Goal: Navigation & Orientation: Find specific page/section

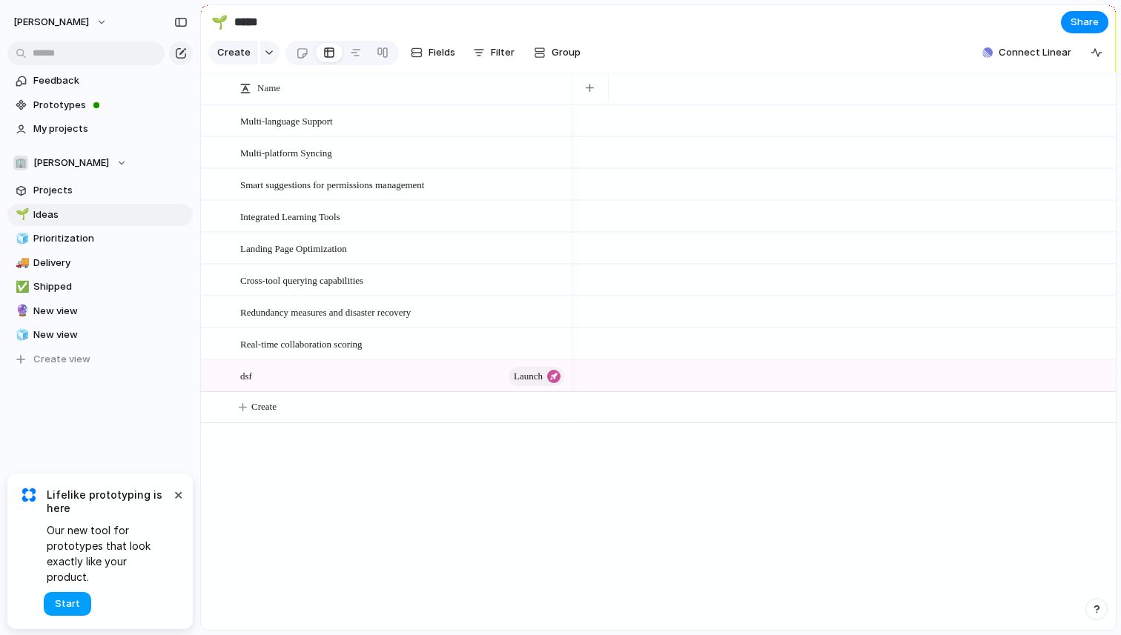
click at [56, 603] on button "Start" at bounding box center [67, 604] width 47 height 24
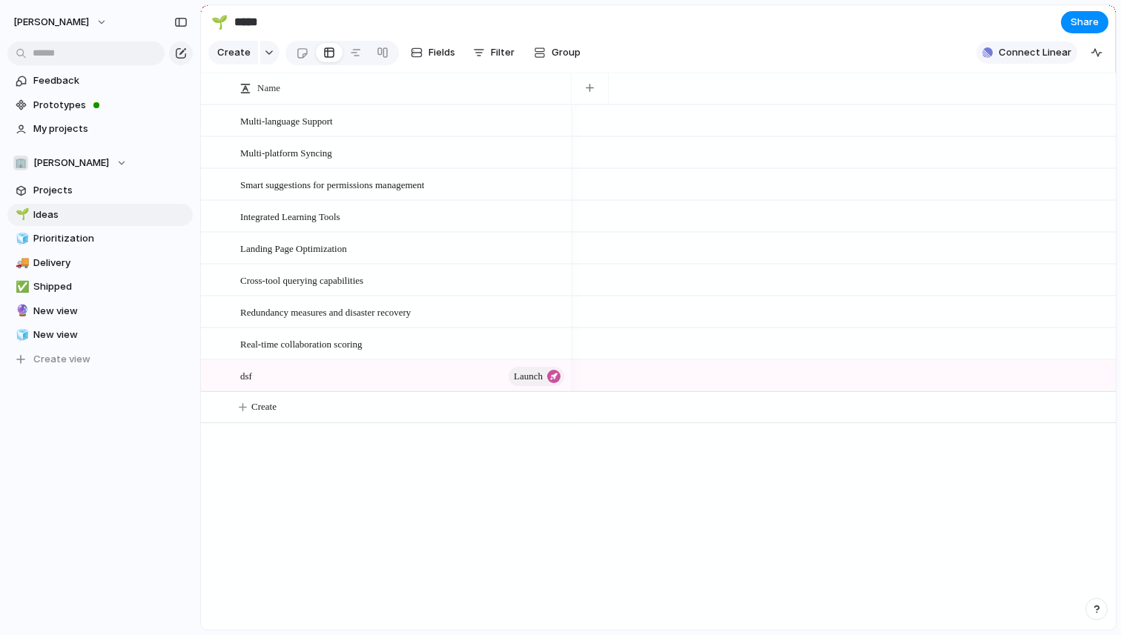
click at [1037, 54] on span "Connect Linear" at bounding box center [1035, 52] width 73 height 15
click at [787, 33] on div "Linear sync Connect Import Linear projects and keep them in sync Jira sync Conn…" at bounding box center [560, 317] width 1121 height 635
click at [70, 102] on span "Prototypes" at bounding box center [110, 105] width 154 height 15
click at [44, 126] on span "My projects" at bounding box center [110, 129] width 154 height 15
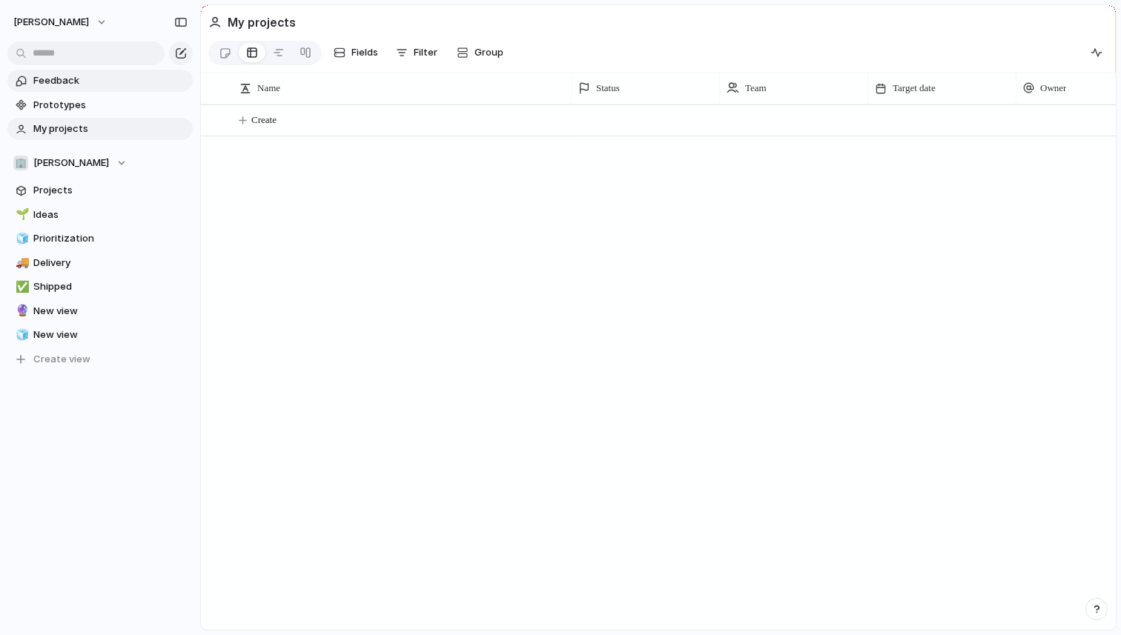
click at [54, 83] on span "Feedback" at bounding box center [110, 80] width 154 height 15
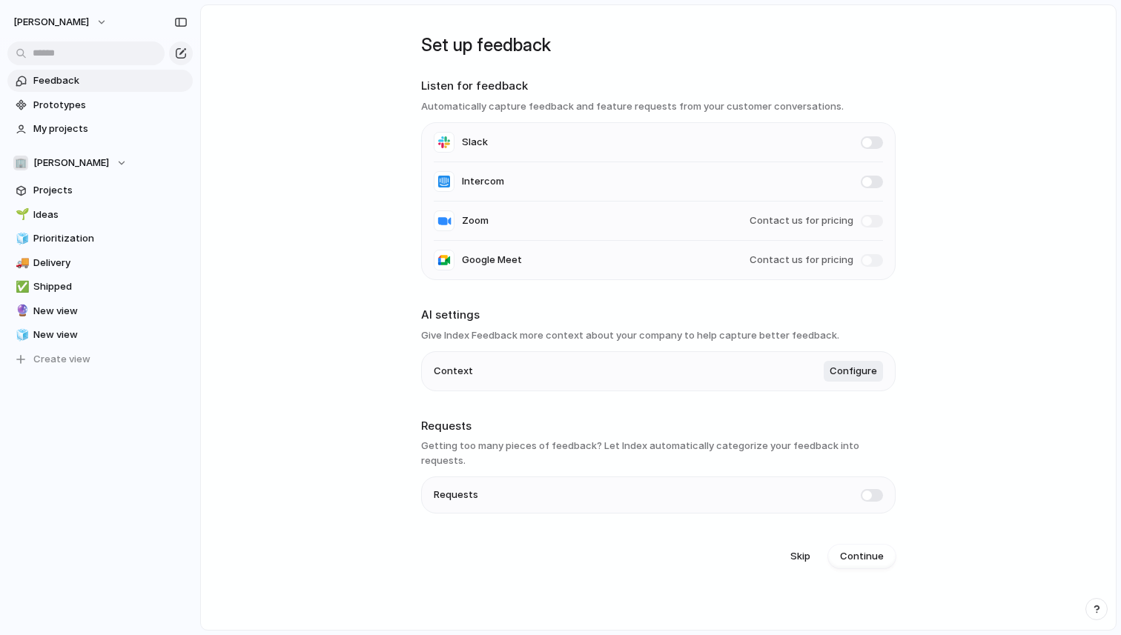
click at [46, 299] on div "🌱 Ideas 🧊 Prioritization 🚚 Delivery ✅ Shipped 🔮 New view 🧊 New view To pick up …" at bounding box center [99, 287] width 185 height 167
click at [47, 320] on link "🔮 New view" at bounding box center [99, 311] width 185 height 22
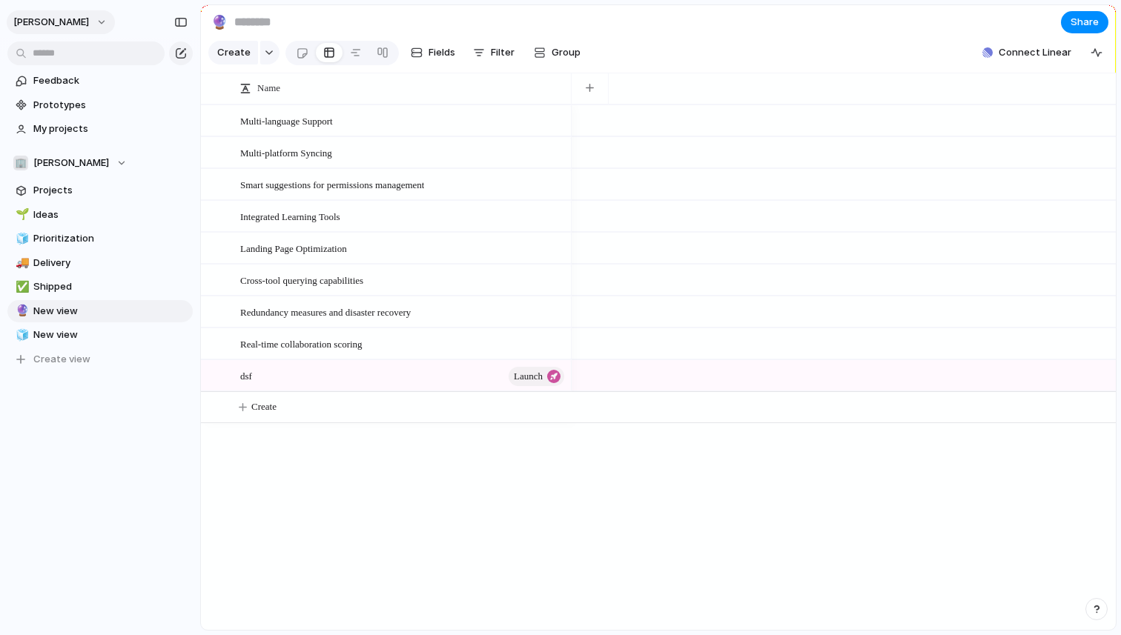
click at [37, 24] on span "[PERSON_NAME]" at bounding box center [51, 22] width 76 height 15
click at [49, 52] on span "Settings" at bounding box center [54, 55] width 41 height 15
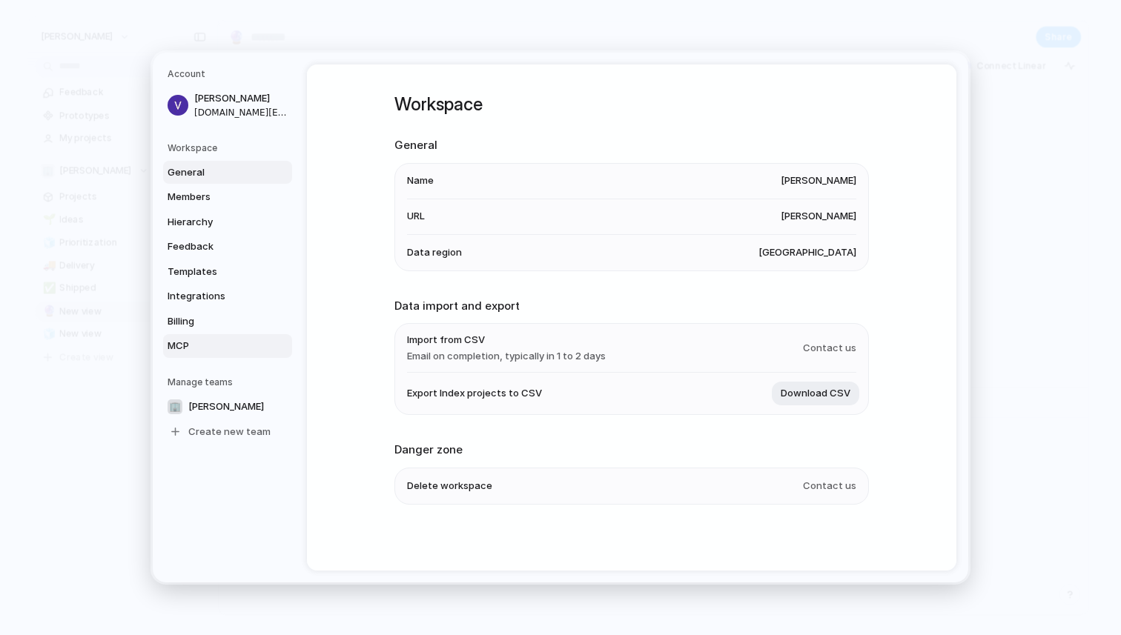
click at [191, 350] on span "MCP" at bounding box center [215, 346] width 95 height 15
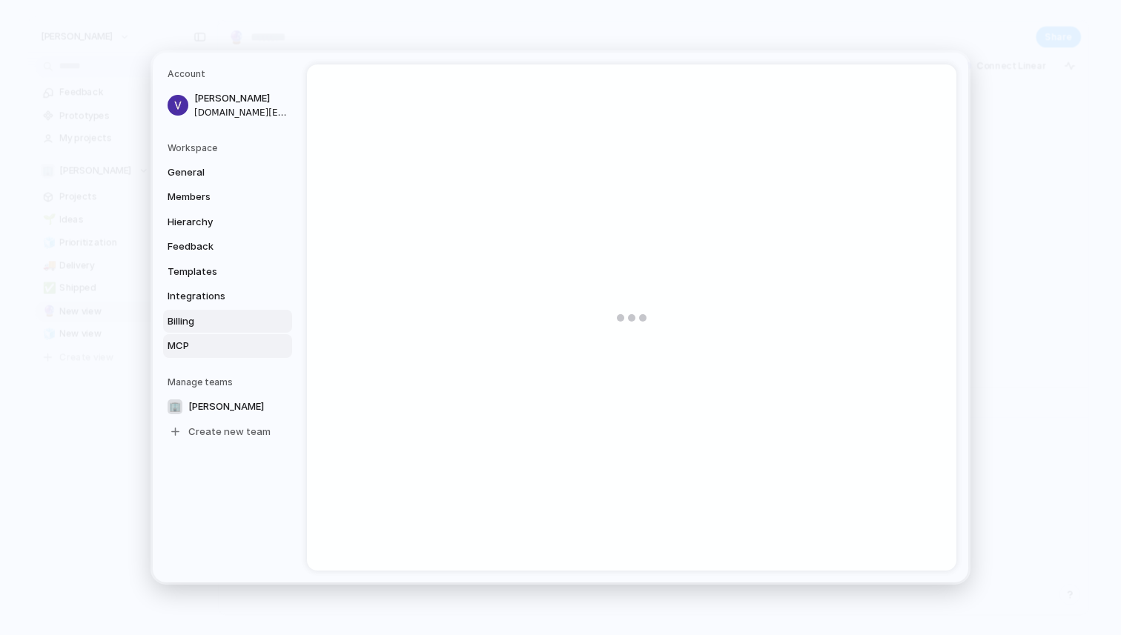
click at [185, 323] on span "Billing" at bounding box center [215, 321] width 95 height 15
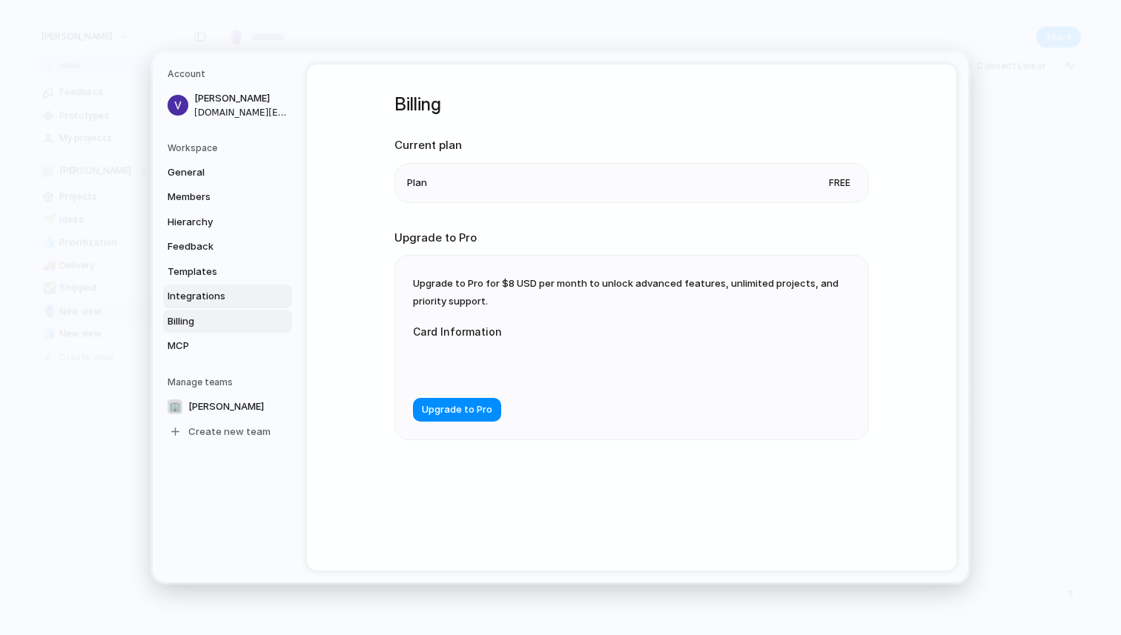
click at [179, 291] on span "Integrations" at bounding box center [215, 296] width 95 height 15
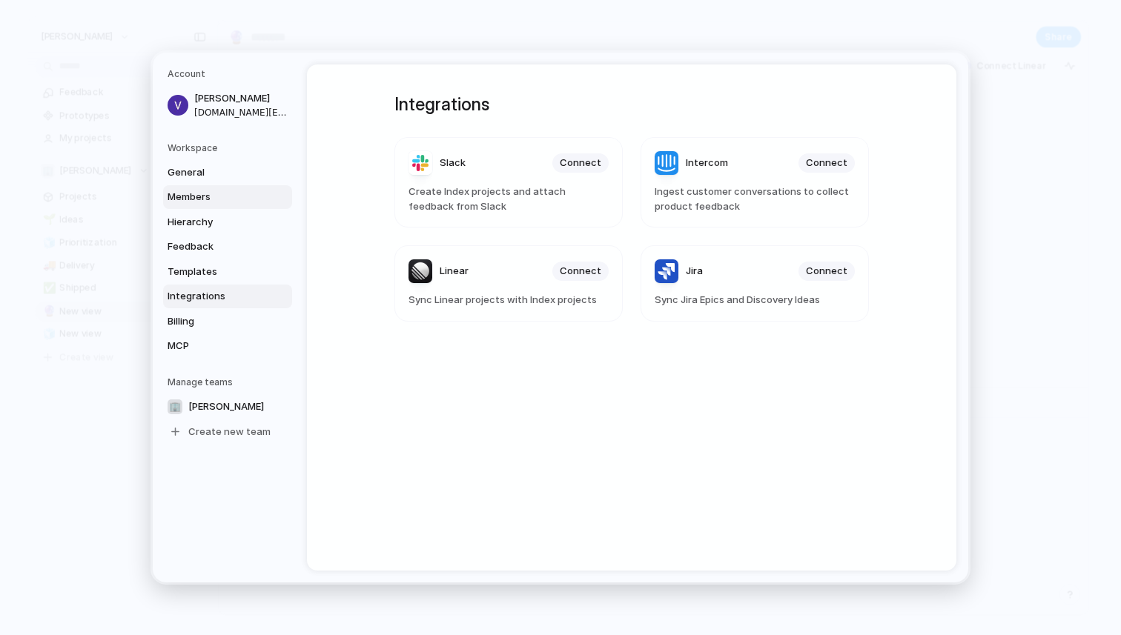
click at [173, 206] on link "Members" at bounding box center [227, 197] width 129 height 24
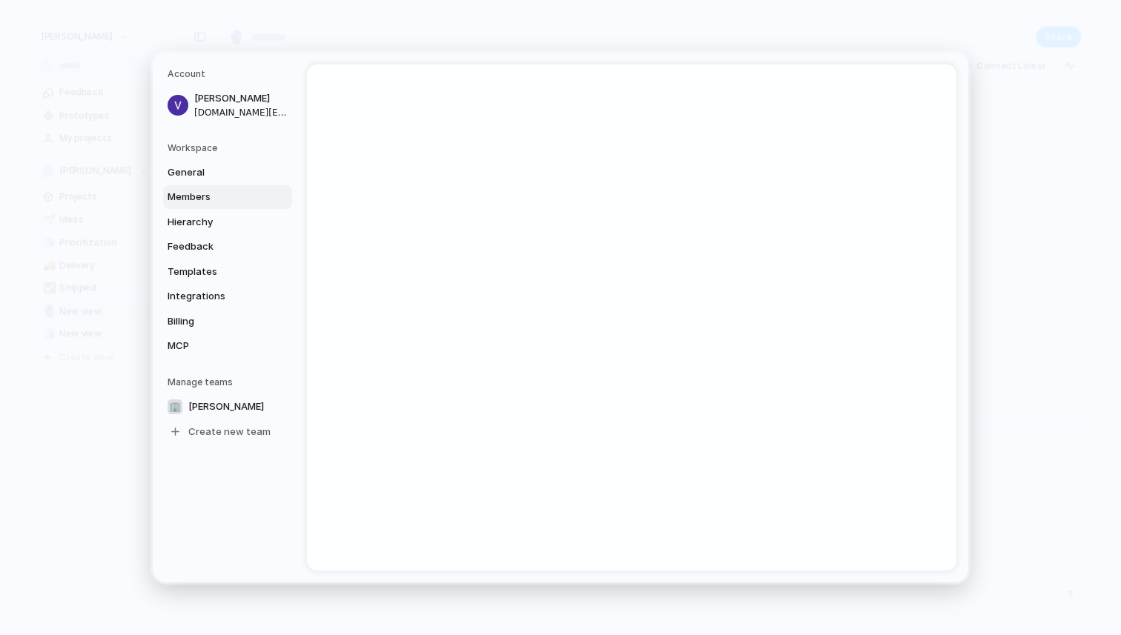
click at [172, 151] on h5 "Workspace" at bounding box center [230, 148] width 125 height 13
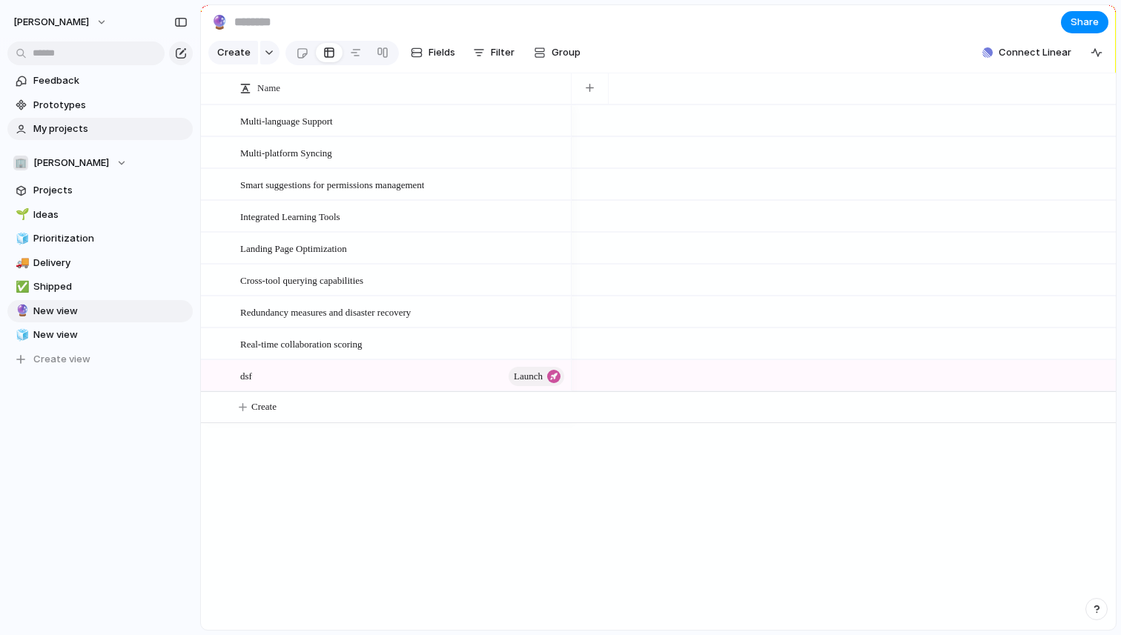
click at [82, 126] on span "My projects" at bounding box center [110, 129] width 154 height 15
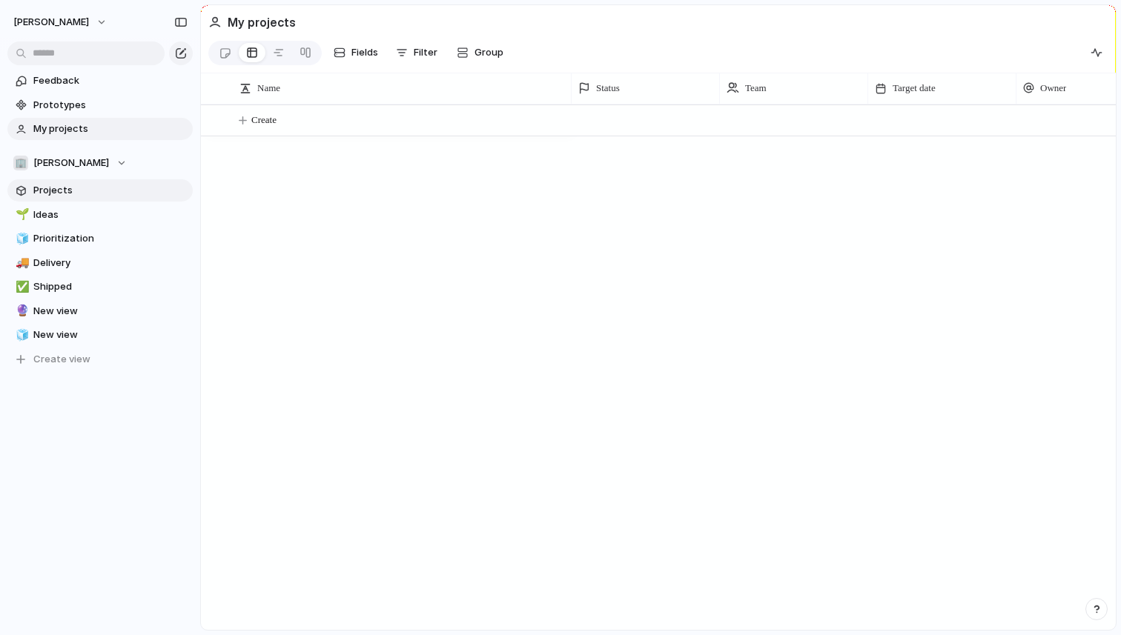
click at [88, 195] on span "Projects" at bounding box center [110, 190] width 154 height 15
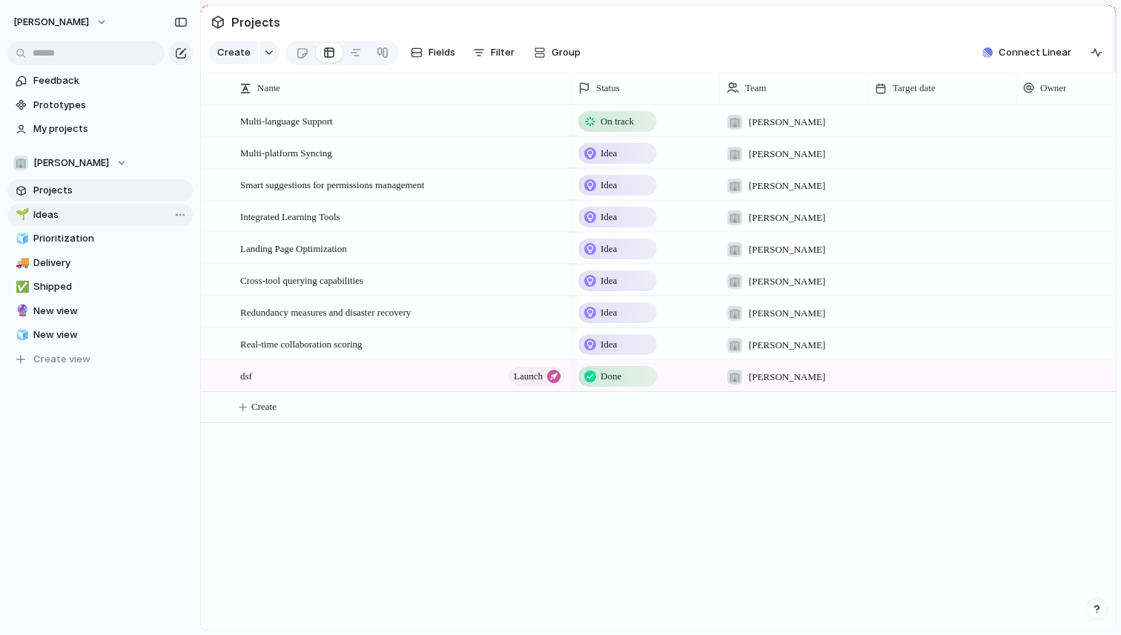
click at [85, 214] on span "Ideas" at bounding box center [110, 215] width 154 height 15
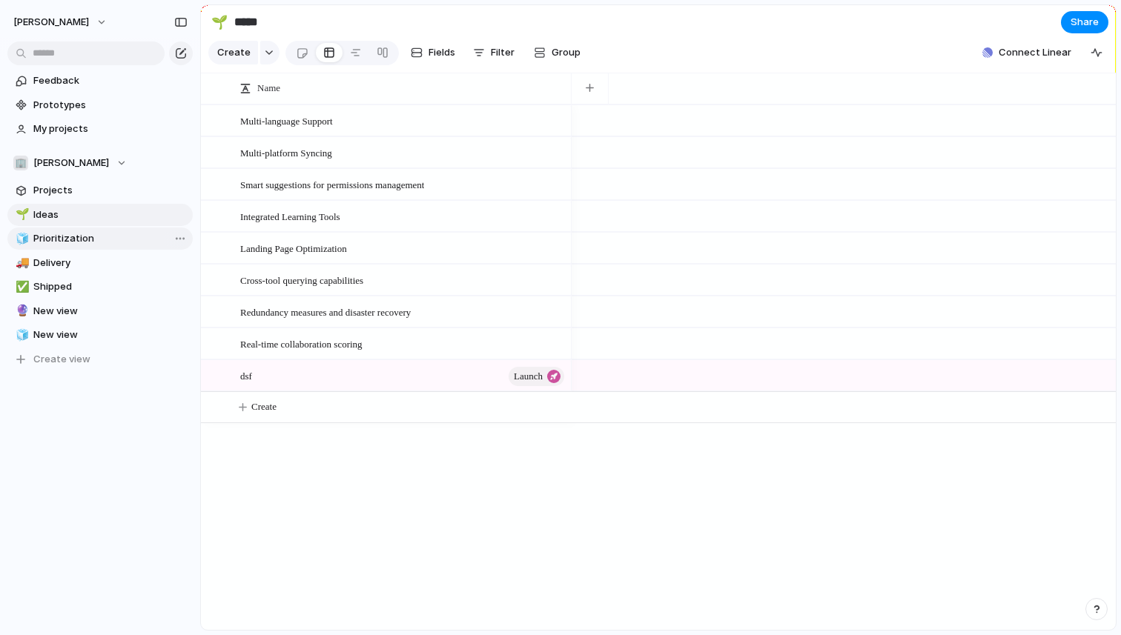
click at [87, 246] on link "🧊 Prioritization" at bounding box center [99, 239] width 185 height 22
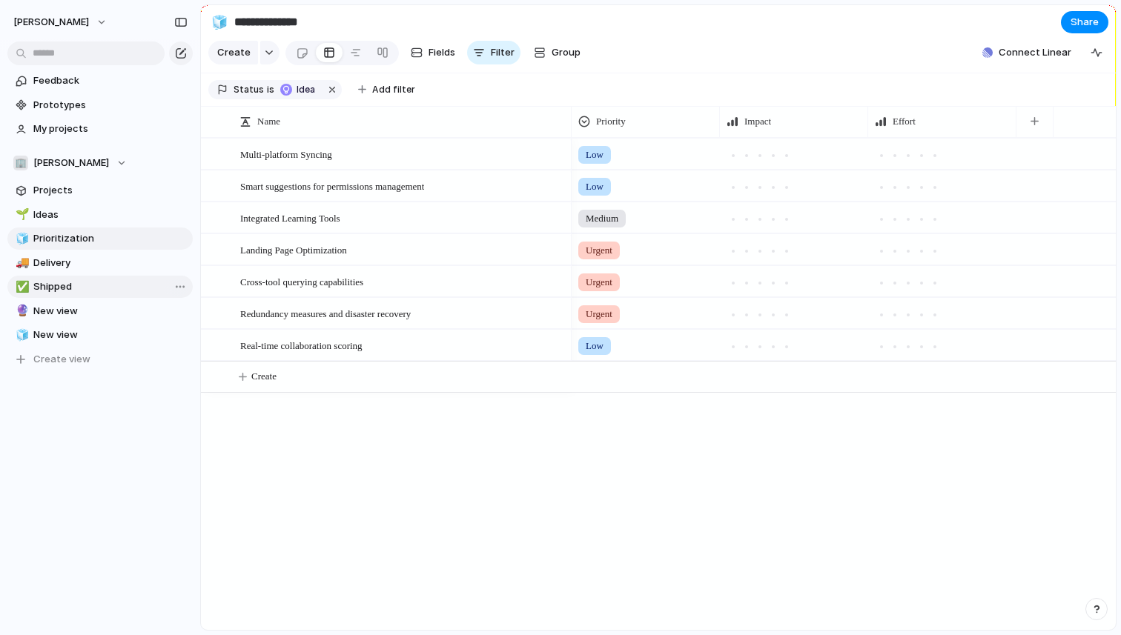
click at [87, 289] on span "Shipped" at bounding box center [110, 287] width 154 height 15
type input "*******"
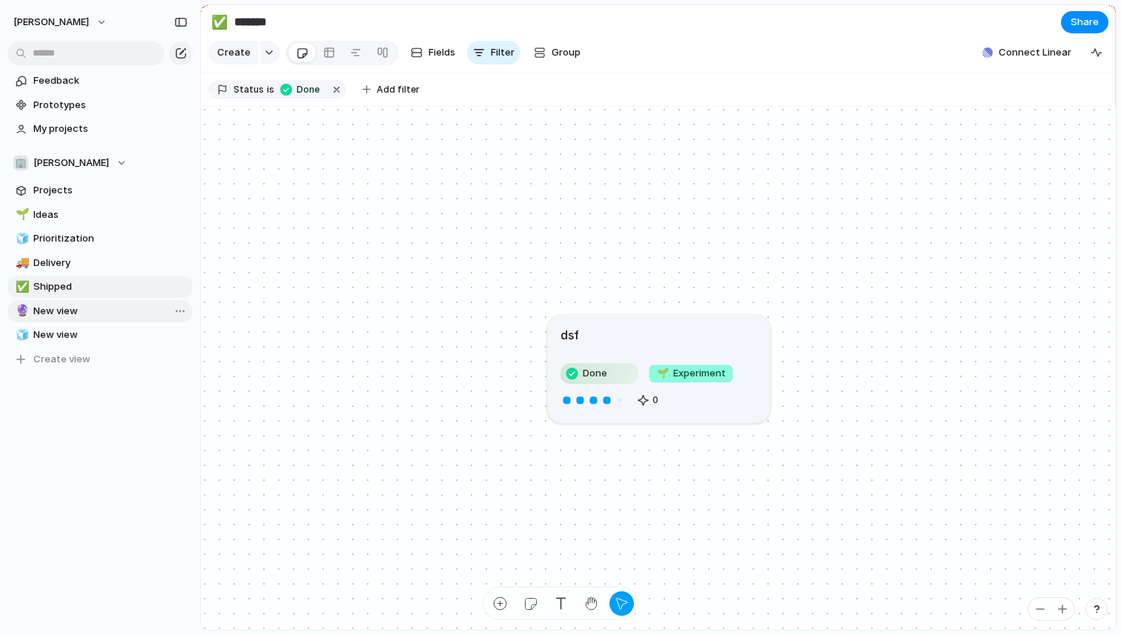
click at [87, 317] on span "New view" at bounding box center [110, 311] width 154 height 15
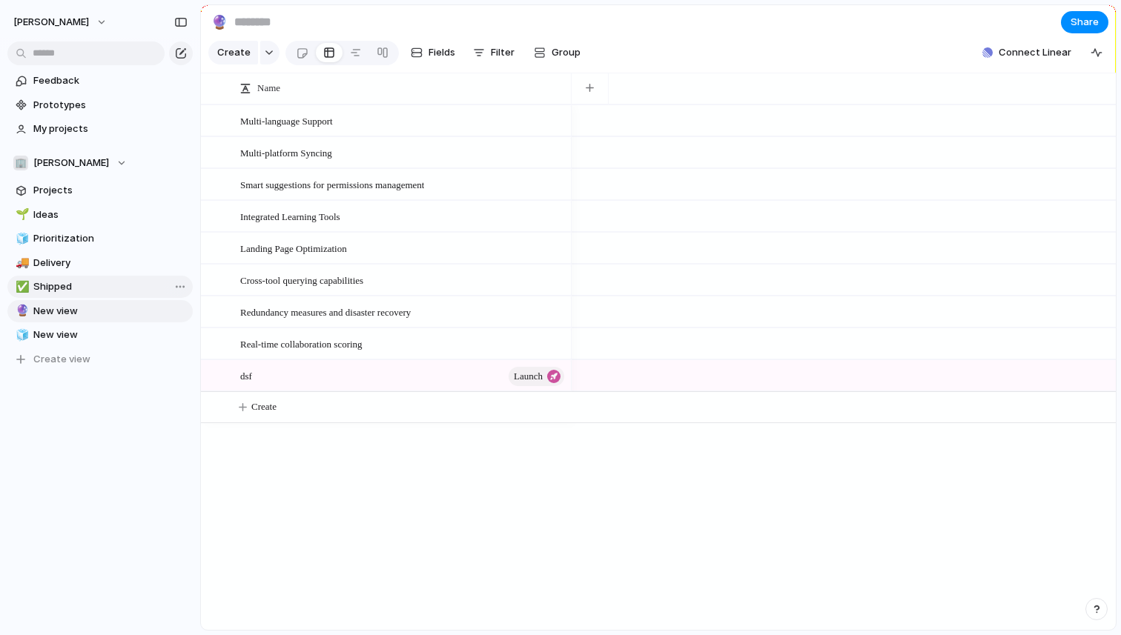
click at [80, 297] on link "✅ Shipped" at bounding box center [99, 287] width 185 height 22
type input "*******"
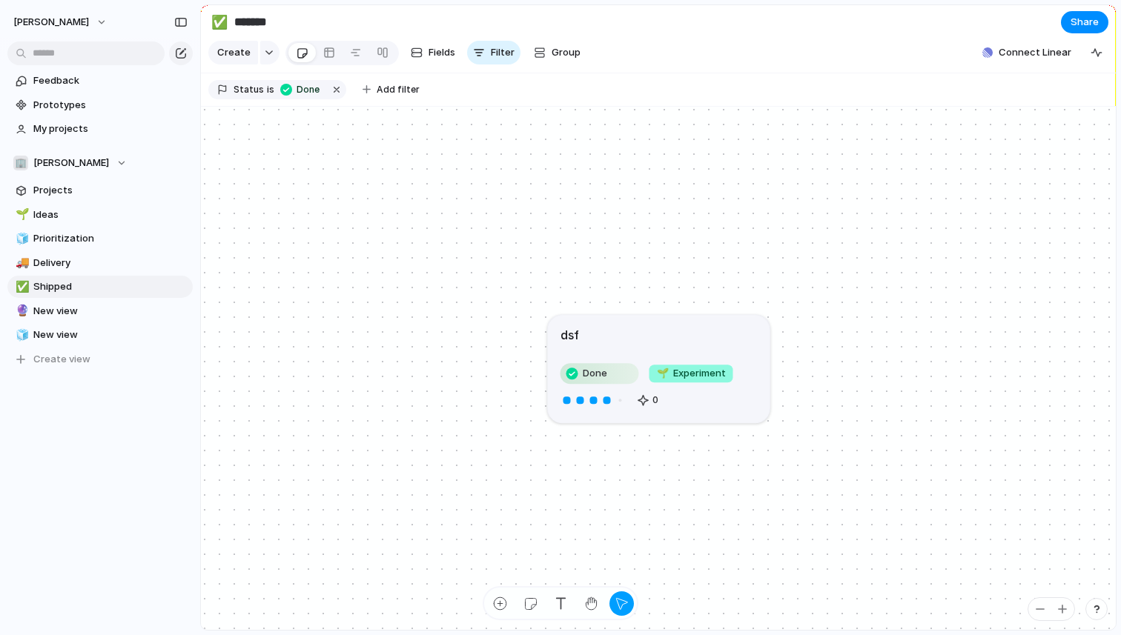
click at [626, 338] on div "dsf" at bounding box center [659, 335] width 197 height 18
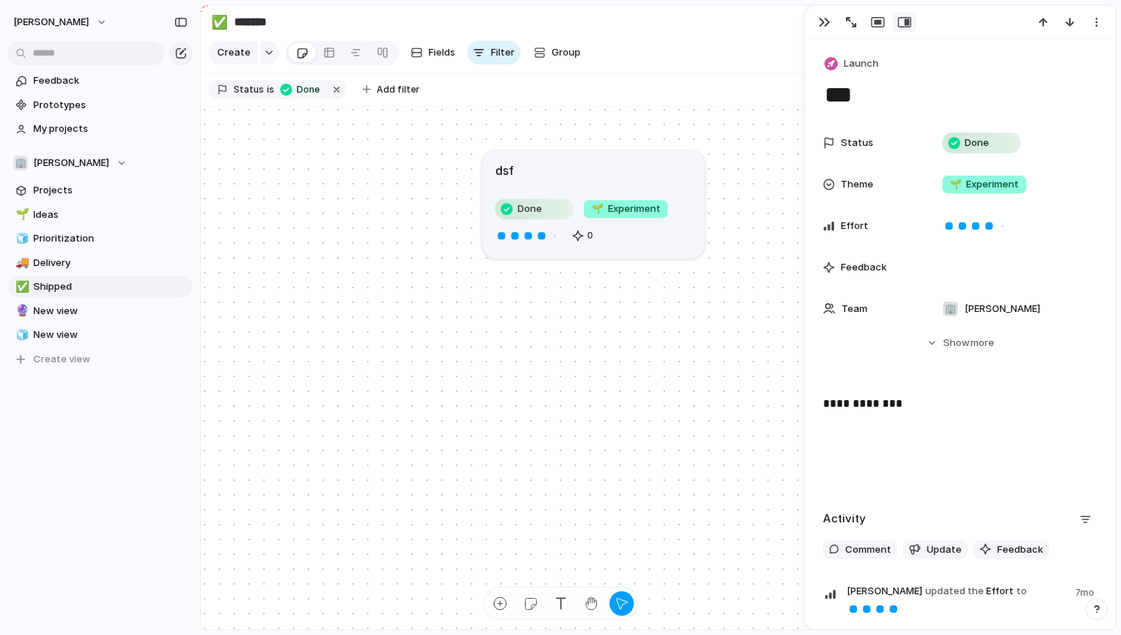
drag, startPoint x: 626, startPoint y: 338, endPoint x: 561, endPoint y: 174, distance: 177.1
click at [561, 174] on div "dsf" at bounding box center [593, 171] width 197 height 18
click at [822, 25] on div "button" at bounding box center [825, 22] width 12 height 12
